Goal: Task Accomplishment & Management: Complete application form

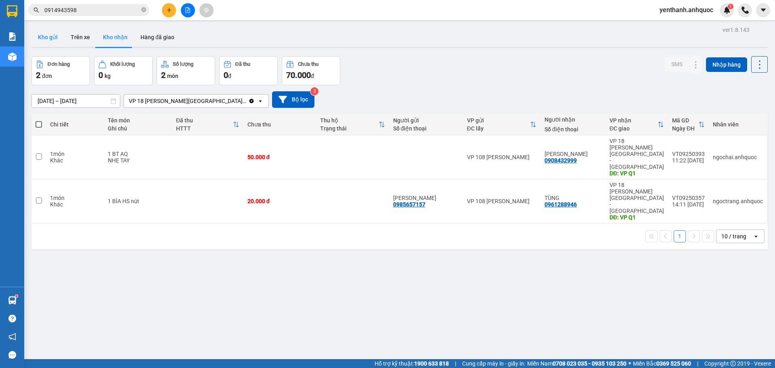
click at [46, 40] on button "Kho gửi" at bounding box center [47, 36] width 33 height 19
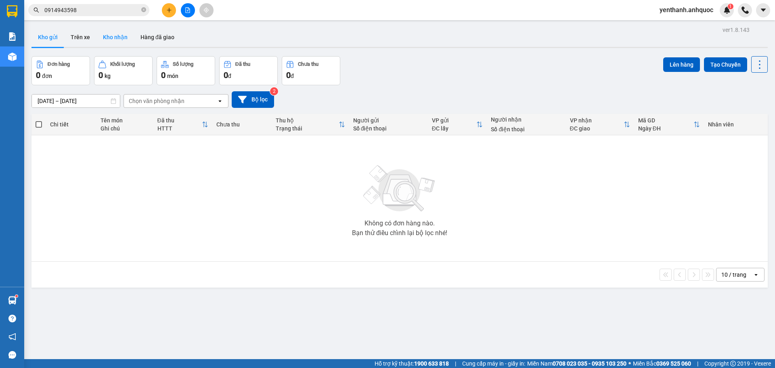
click at [117, 40] on button "Kho nhận" at bounding box center [115, 36] width 38 height 19
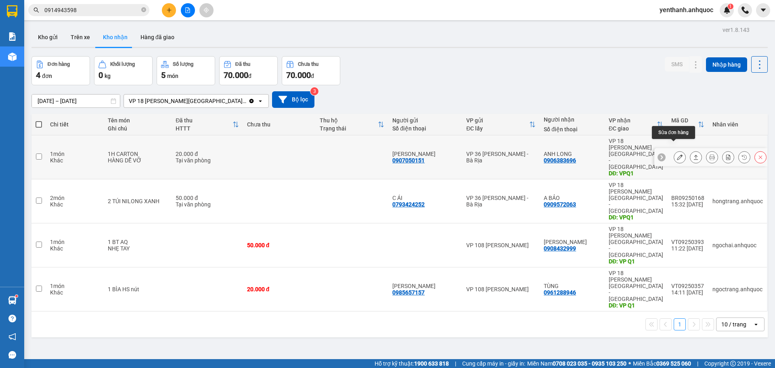
click at [677, 154] on icon at bounding box center [680, 157] width 6 height 6
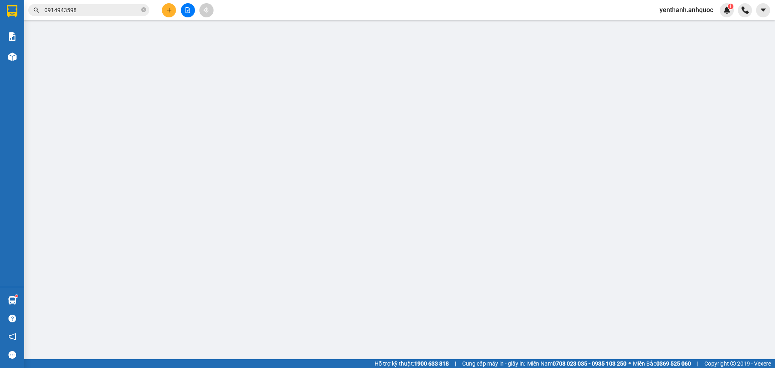
type input "0907050151"
type input "ANH MINH"
type input "0906383696"
type input "ANH LONG"
type input "VPQ1"
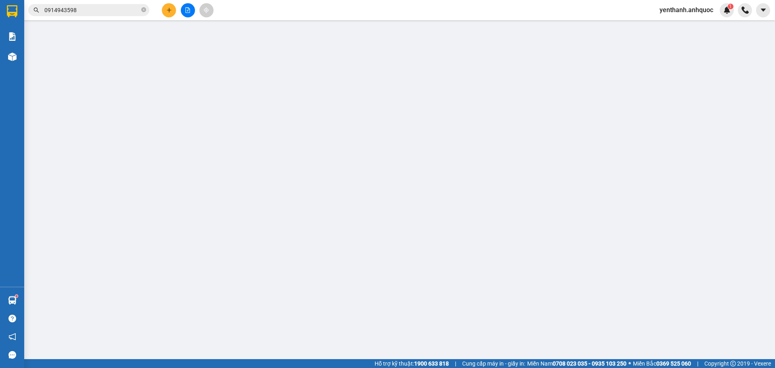
type input "20.000"
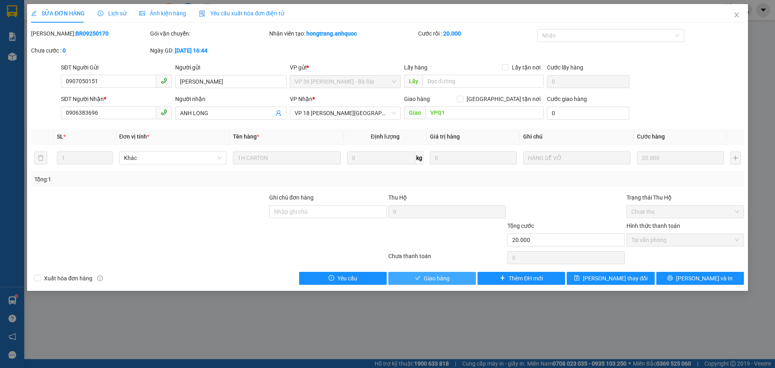
click at [442, 276] on span "Giao hàng" at bounding box center [437, 278] width 26 height 9
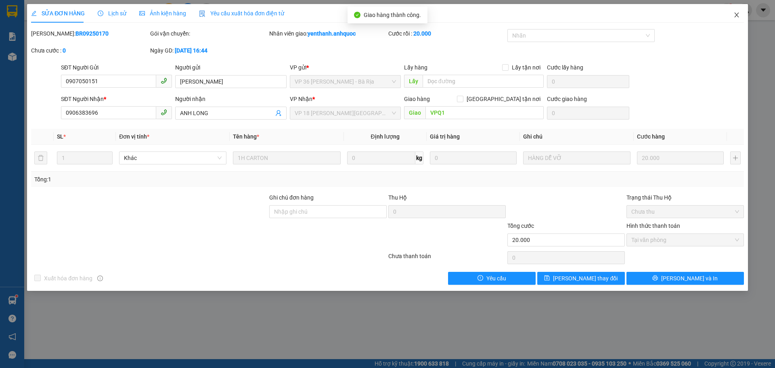
click at [734, 14] on icon "close" at bounding box center [737, 15] width 6 height 6
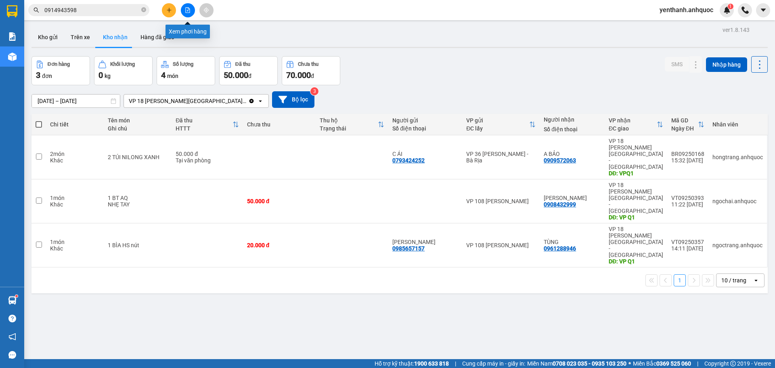
click at [189, 10] on icon "file-add" at bounding box center [188, 10] width 6 height 6
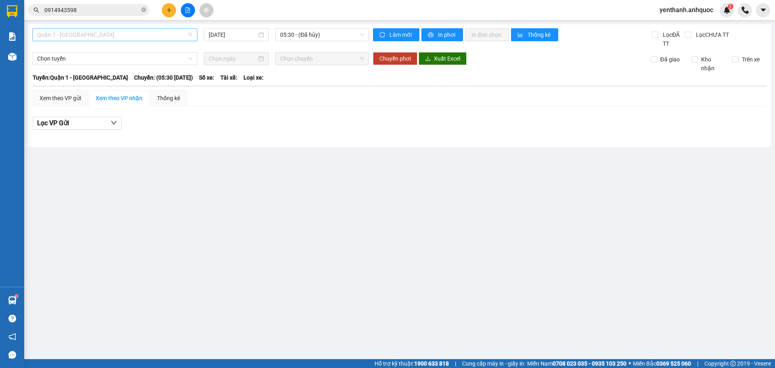
click at [142, 34] on span "Quận 1 - Vũng Tàu" at bounding box center [114, 35] width 155 height 12
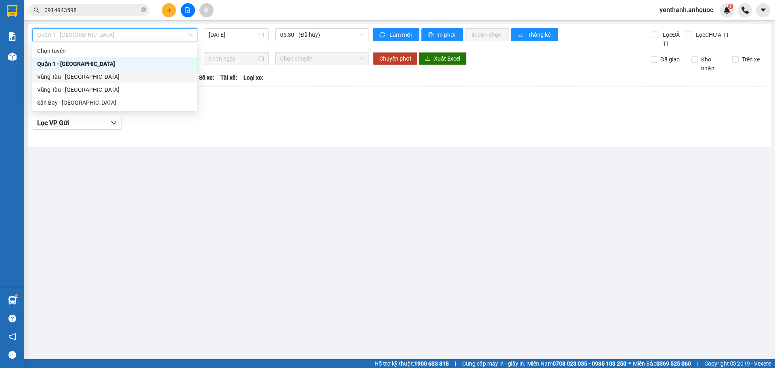
click at [134, 78] on div "Vũng Tàu - Quận 1" at bounding box center [114, 76] width 155 height 9
type input "[DATE]"
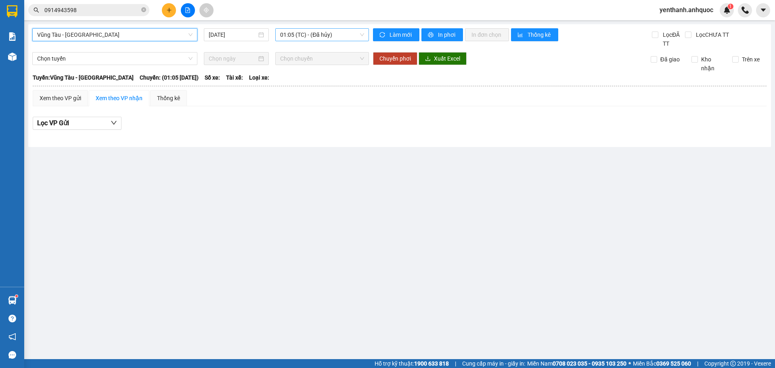
click at [339, 37] on span "01:05 (TC) - (Đã hủy)" at bounding box center [322, 35] width 84 height 12
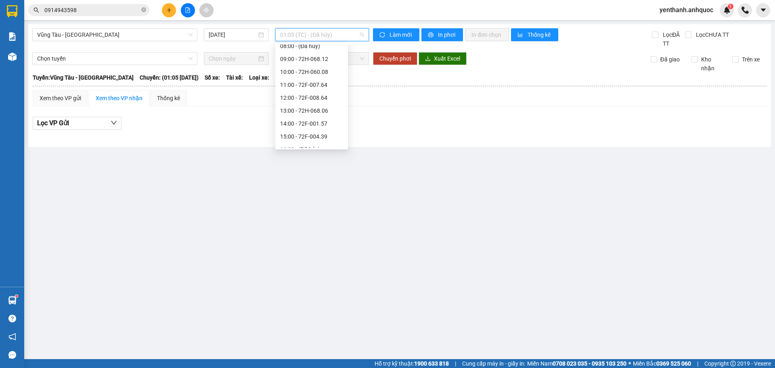
scroll to position [181, 0]
click at [321, 132] on div "18:01 (TC) - 72H-060.08" at bounding box center [311, 128] width 63 height 9
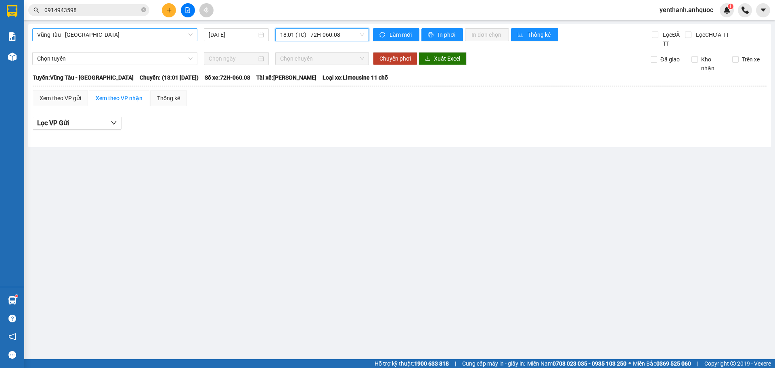
click at [137, 35] on span "Vũng Tàu - Quận 1" at bounding box center [114, 35] width 155 height 12
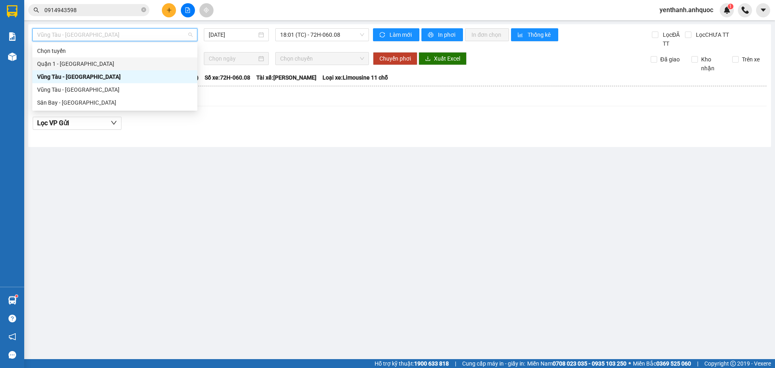
click at [132, 63] on div "Quận 1 - Vũng Tàu" at bounding box center [114, 63] width 155 height 9
type input "[DATE]"
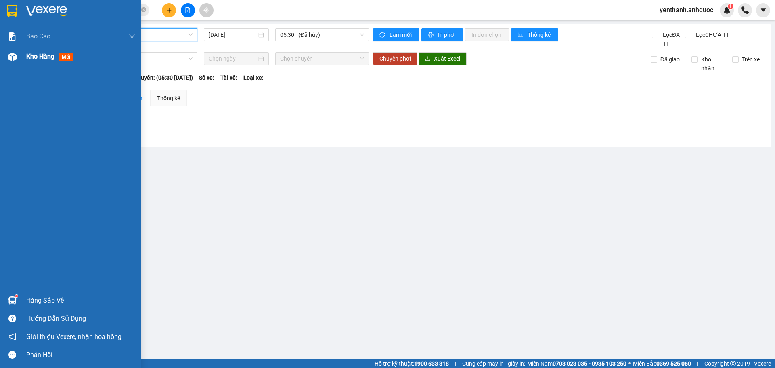
click at [39, 59] on span "Kho hàng" at bounding box center [40, 56] width 28 height 8
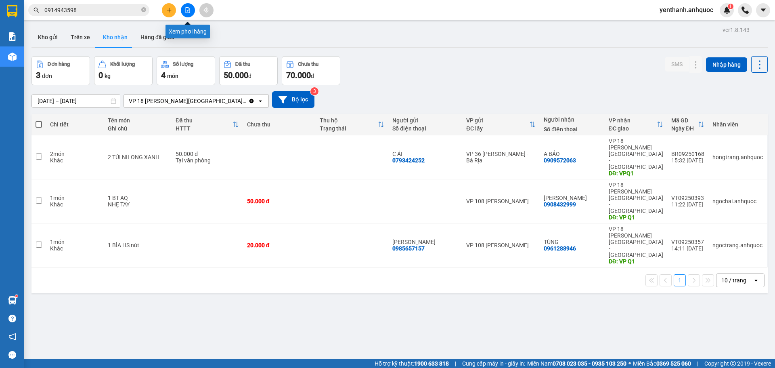
click at [185, 11] on button at bounding box center [188, 10] width 14 height 14
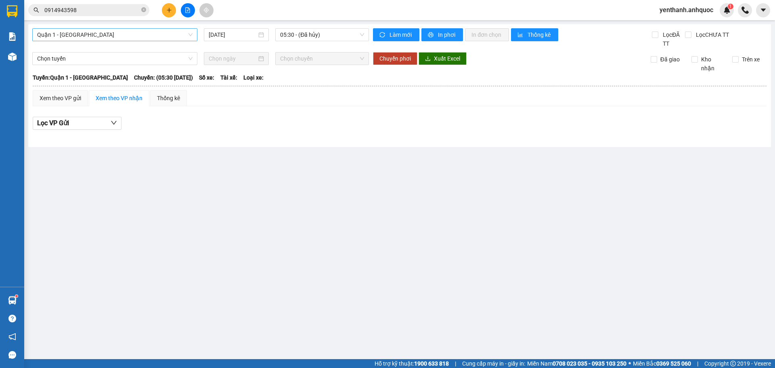
click at [169, 39] on span "Quận 1 - Vũng Tàu" at bounding box center [114, 35] width 155 height 12
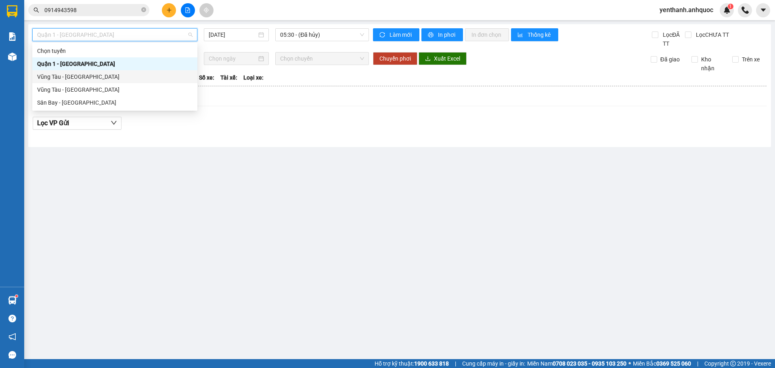
click at [150, 72] on div "Vũng Tàu - Quận 1" at bounding box center [114, 76] width 165 height 13
type input "[DATE]"
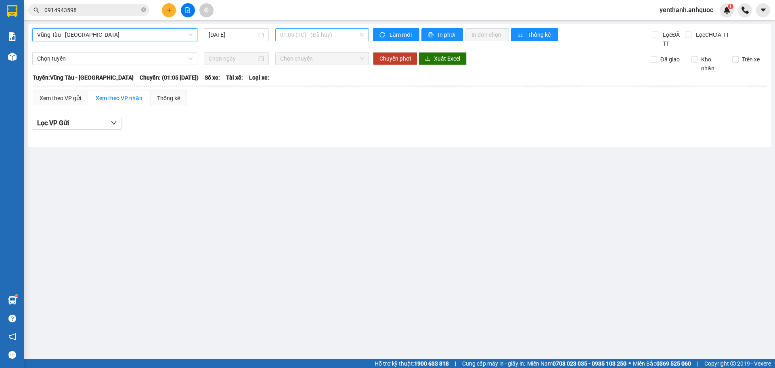
click at [320, 33] on span "01:05 (TC) - (Đã hủy)" at bounding box center [322, 35] width 84 height 12
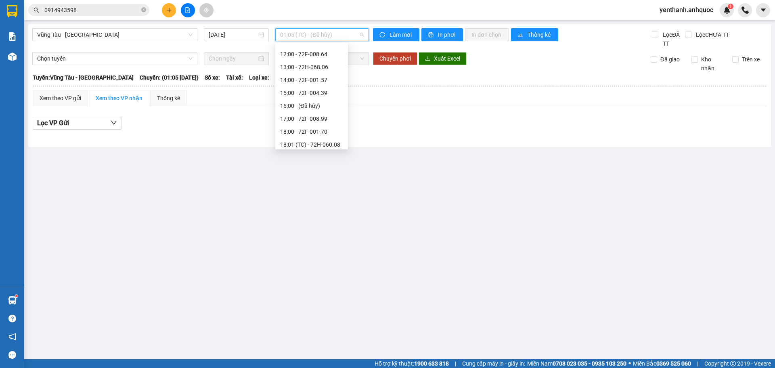
scroll to position [181, 0]
click at [315, 119] on div "18:00 - 72F-001.70" at bounding box center [311, 115] width 63 height 9
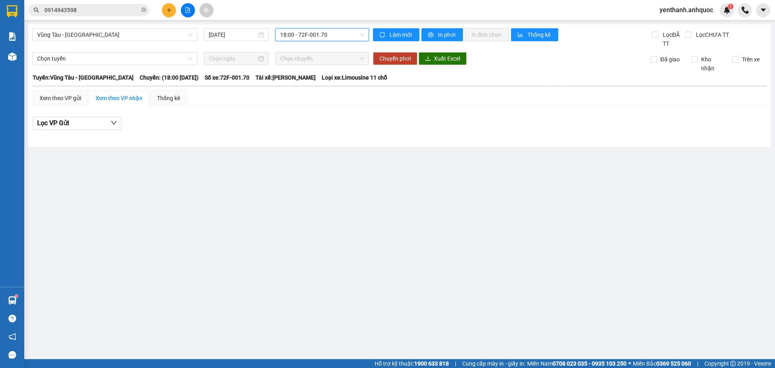
click at [340, 33] on span "18:00 - 72F-001.70" at bounding box center [322, 35] width 84 height 12
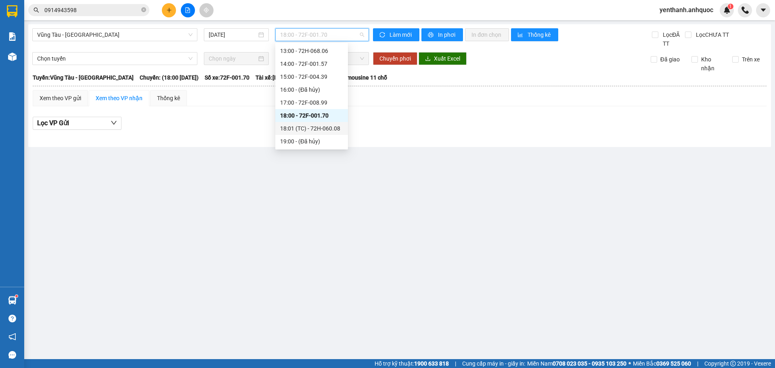
click at [321, 129] on div "18:01 (TC) - 72H-060.08" at bounding box center [311, 128] width 63 height 9
click at [341, 37] on span "18:01 (TC) - 72H-060.08" at bounding box center [322, 35] width 84 height 12
click at [330, 101] on div "17:00 - 72F-008.99" at bounding box center [311, 102] width 63 height 9
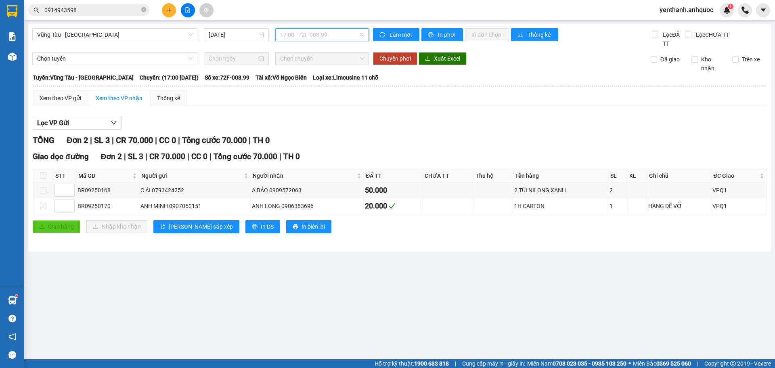
click at [346, 38] on span "17:00 - 72F-008.99" at bounding box center [322, 35] width 84 height 12
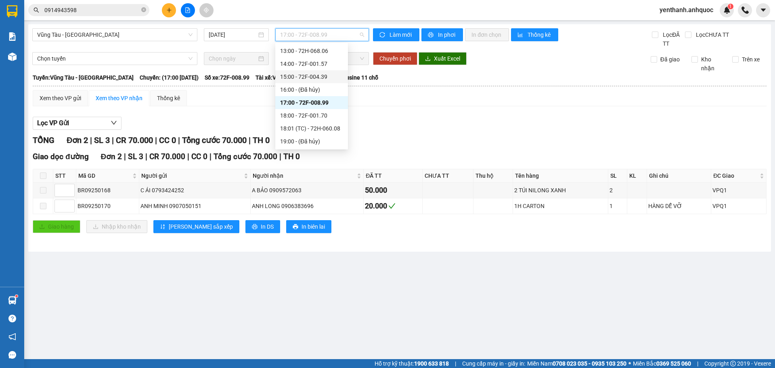
click at [321, 81] on div "15:00 - 72F-004.39" at bounding box center [311, 76] width 73 height 13
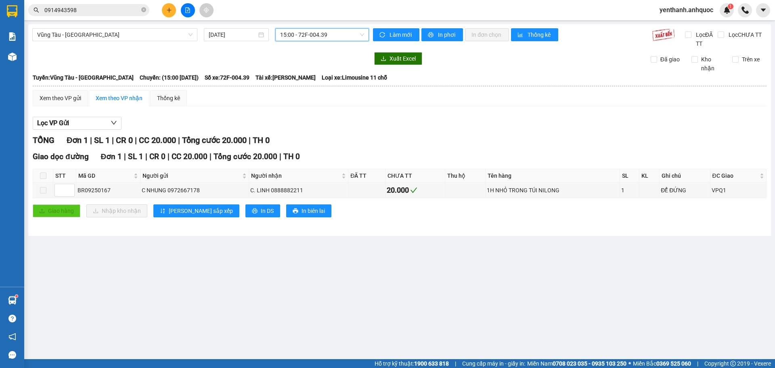
click at [342, 37] on span "15:00 - 72F-004.39" at bounding box center [322, 35] width 84 height 12
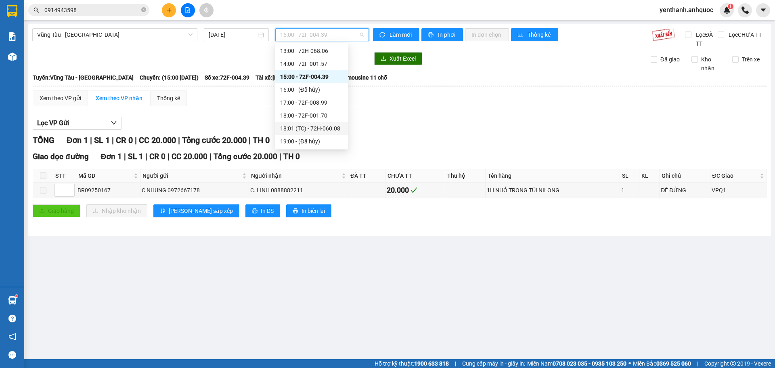
click at [318, 127] on div "18:01 (TC) - 72H-060.08" at bounding box center [311, 128] width 63 height 9
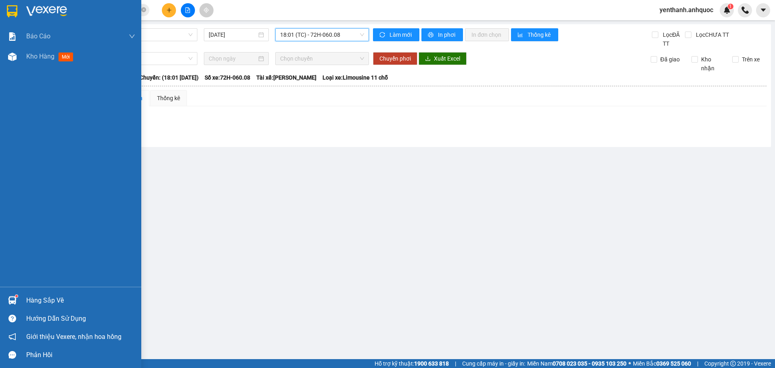
click at [37, 67] on div "Báo cáo Báo cáo dòng tiền (nhân viên) Doanh số tạo đơn theo VP gửi (nhân viên) …" at bounding box center [70, 156] width 141 height 260
click at [16, 62] on div at bounding box center [12, 57] width 14 height 14
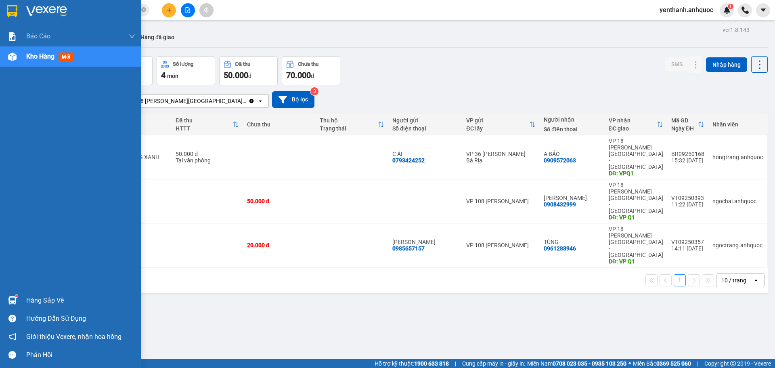
click at [31, 59] on span "Kho hàng" at bounding box center [40, 56] width 28 height 8
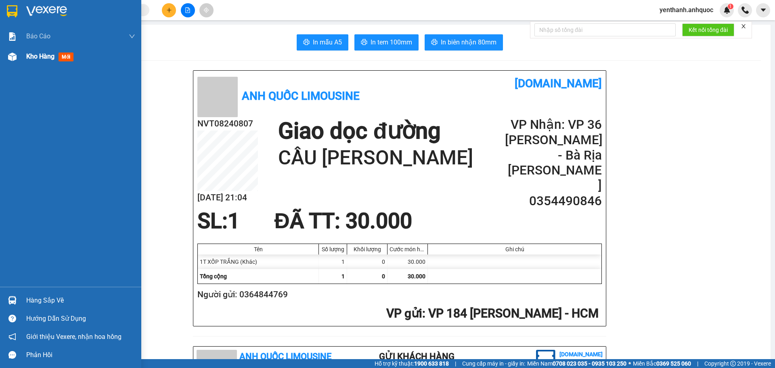
click at [79, 59] on div "Kho hàng mới" at bounding box center [80, 56] width 109 height 20
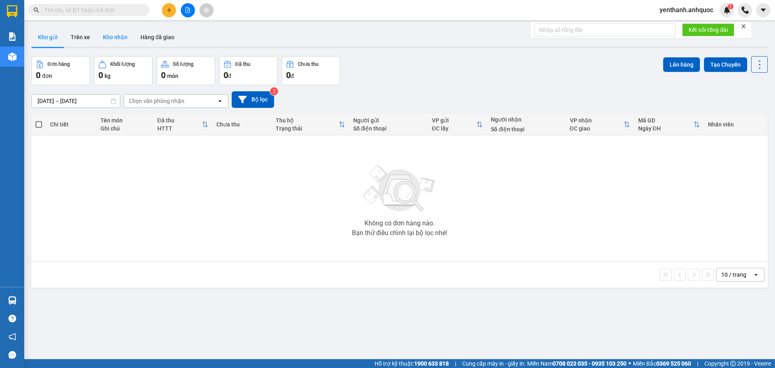
click at [125, 41] on button "Kho nhận" at bounding box center [115, 36] width 38 height 19
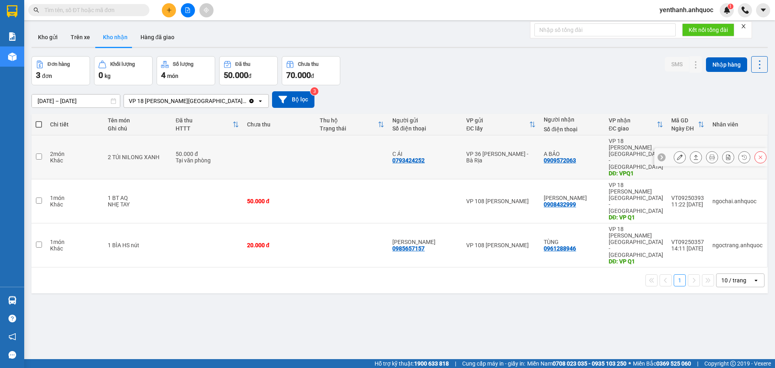
click at [677, 154] on icon at bounding box center [680, 157] width 6 height 6
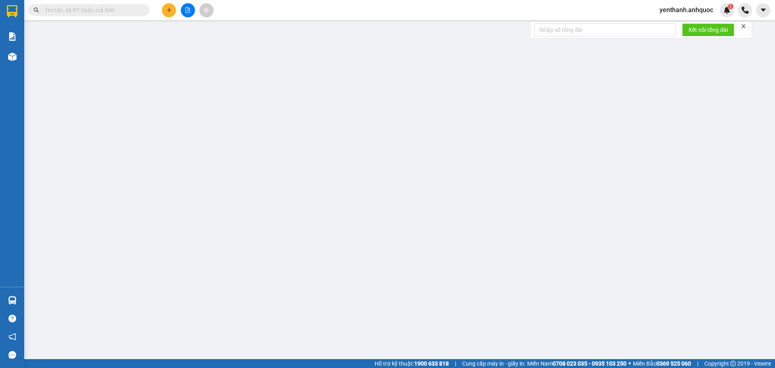
type input "0793424252"
type input "C ÁI"
type input "0909572063"
type input "A BẢO"
type input "VPQ1"
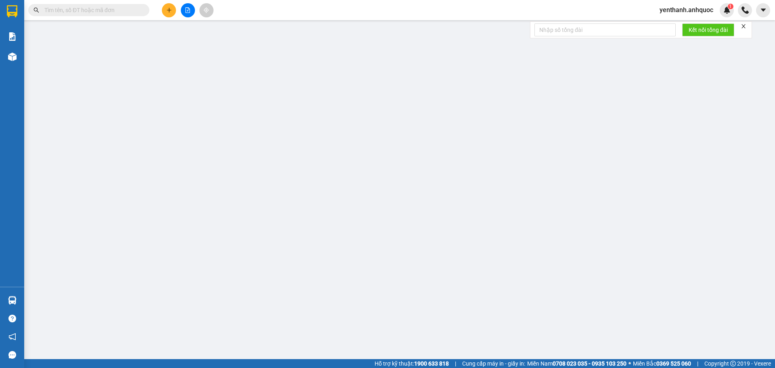
type input "50.000"
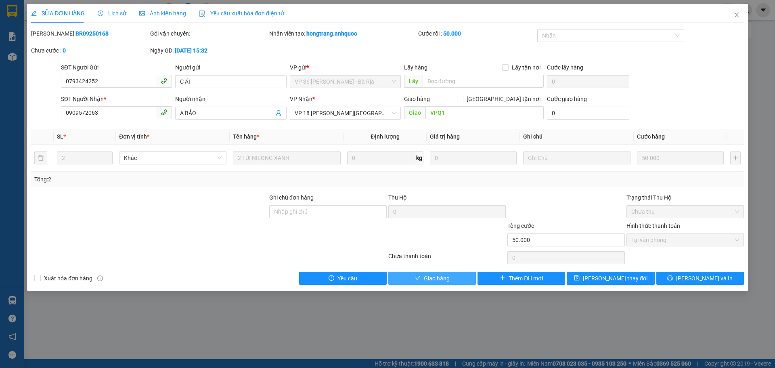
click at [451, 279] on button "Giao hàng" at bounding box center [432, 278] width 88 height 13
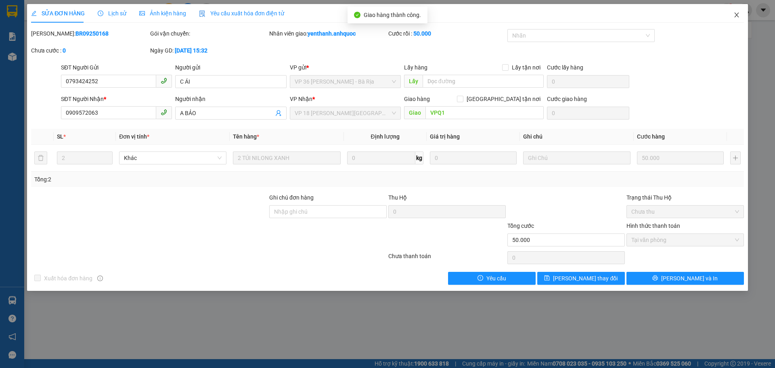
click at [738, 15] on icon "close" at bounding box center [737, 15] width 6 height 6
